Goal: Task Accomplishment & Management: Use online tool/utility

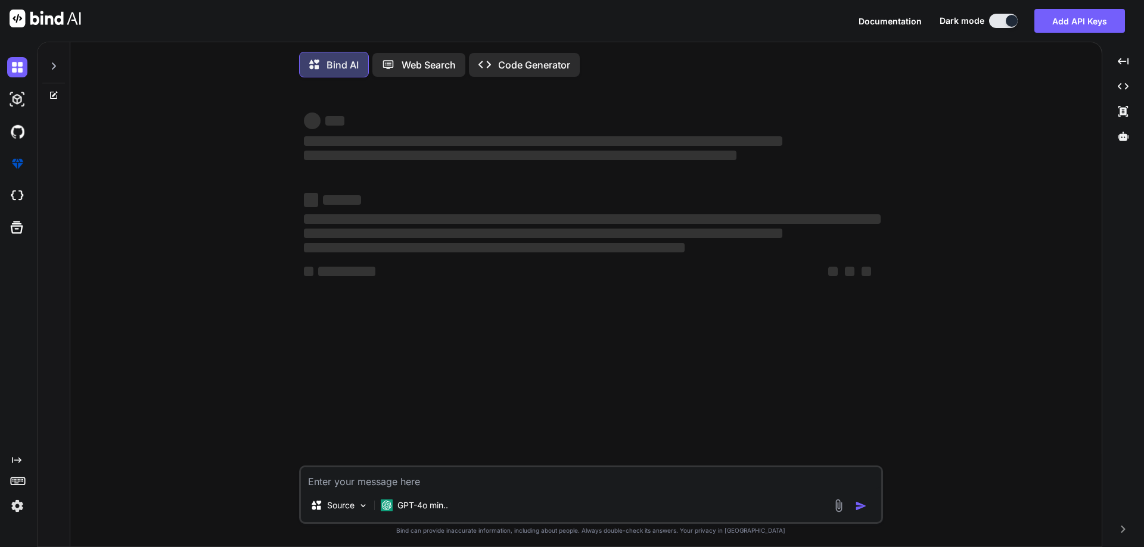
type textarea "x"
click at [405, 478] on textarea at bounding box center [591, 478] width 580 height 21
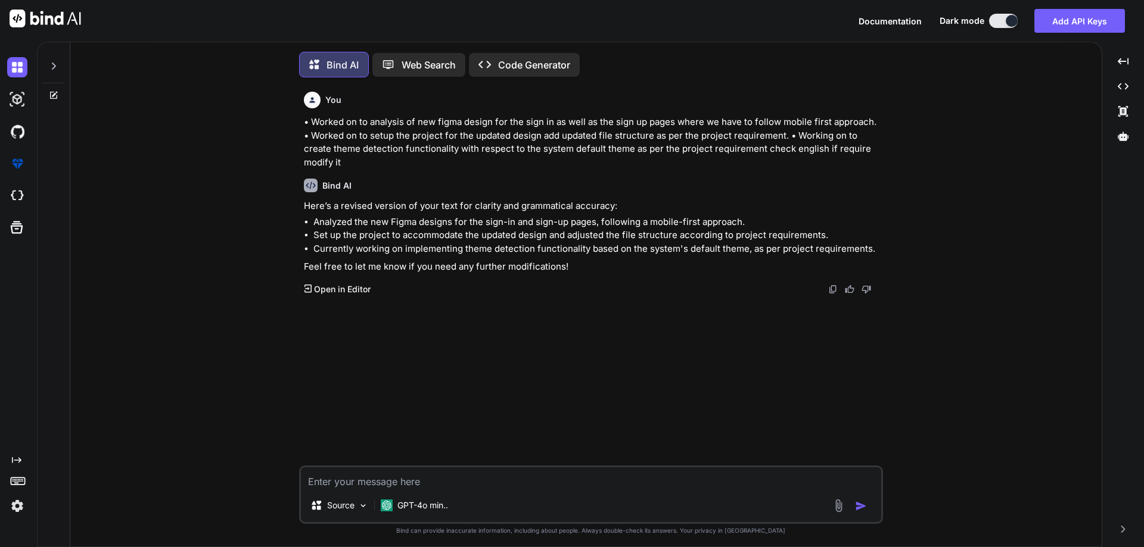
scroll to position [6, 0]
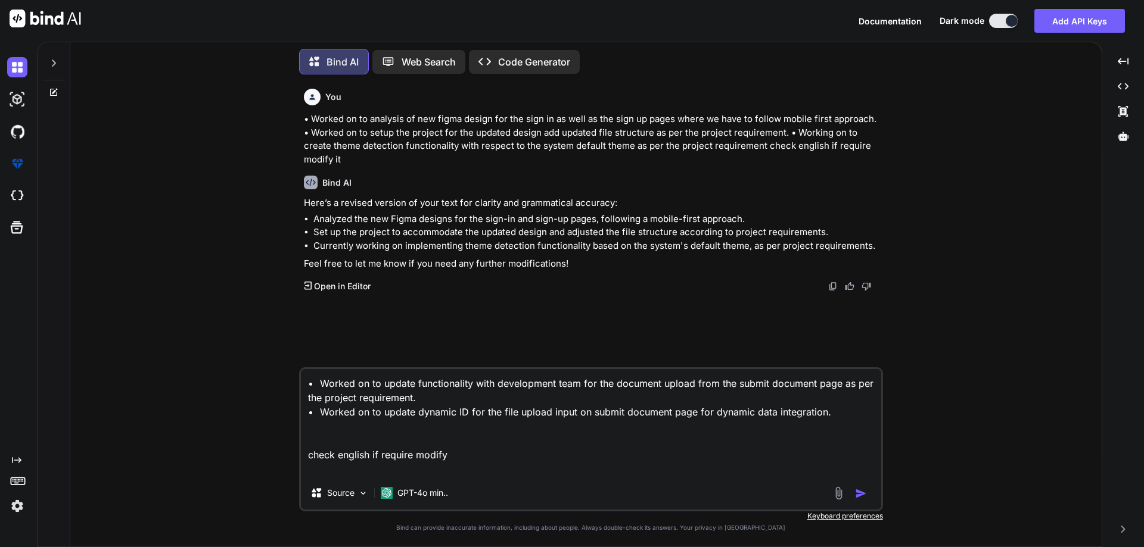
type textarea "• Worked on to update functionality with development team for the document uplo…"
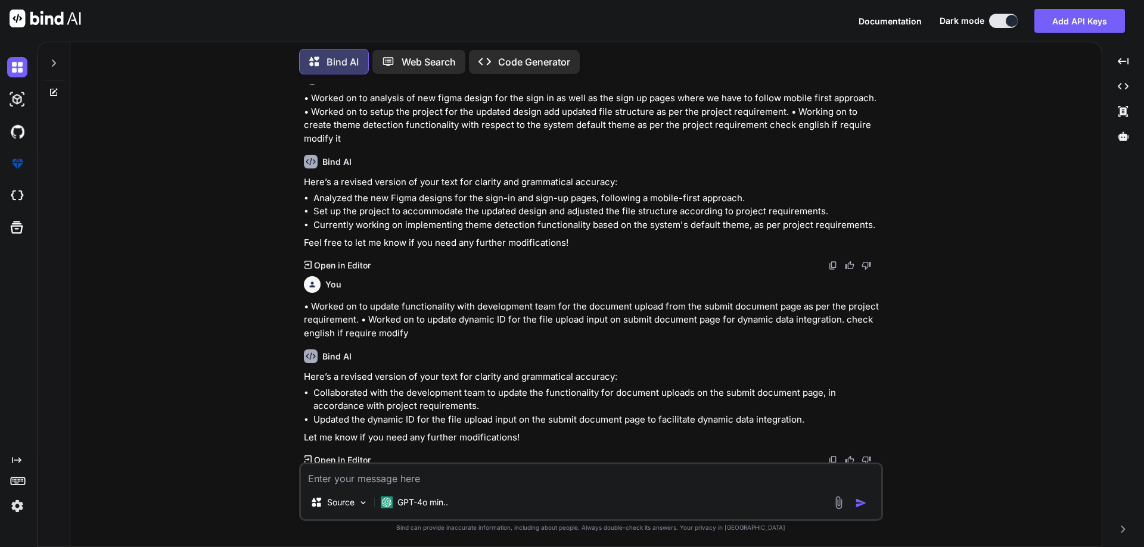
scroll to position [24, 0]
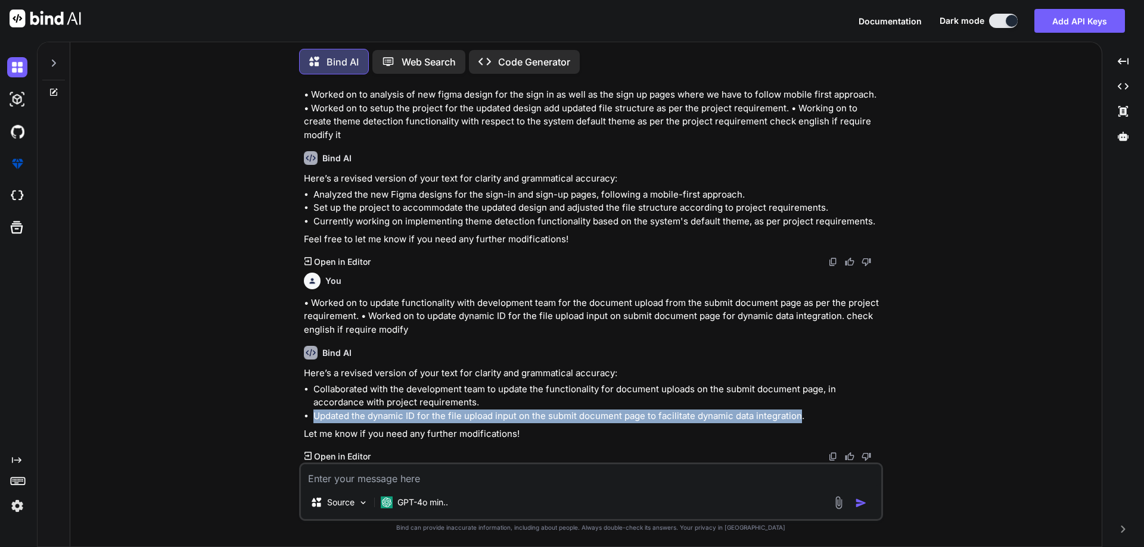
drag, startPoint x: 316, startPoint y: 419, endPoint x: 801, endPoint y: 413, distance: 484.3
click at [801, 413] on li "Updated the dynamic ID for the file upload input on the submit document page to…" at bounding box center [596, 417] width 567 height 14
copy li "Updated the dynamic ID for the file upload input on the submit document page to…"
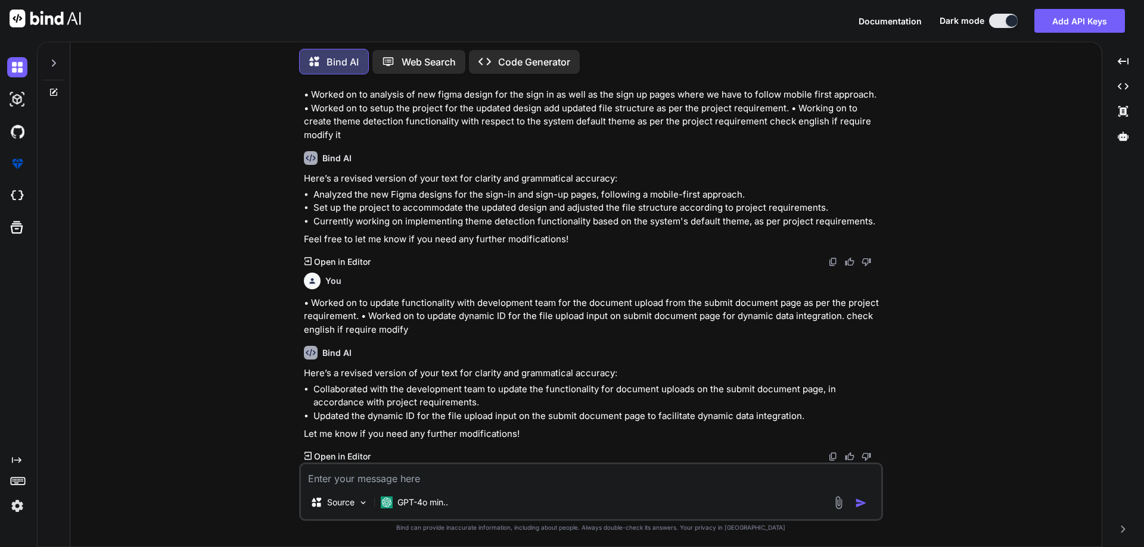
click at [381, 397] on li "Collaborated with the development team to update the functionality for document…" at bounding box center [596, 396] width 567 height 27
